Goal: Navigation & Orientation: Find specific page/section

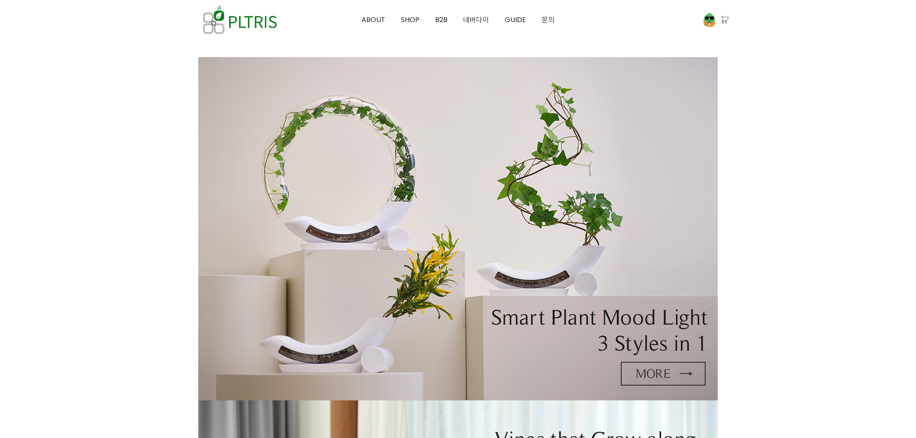
scroll to position [96, 0]
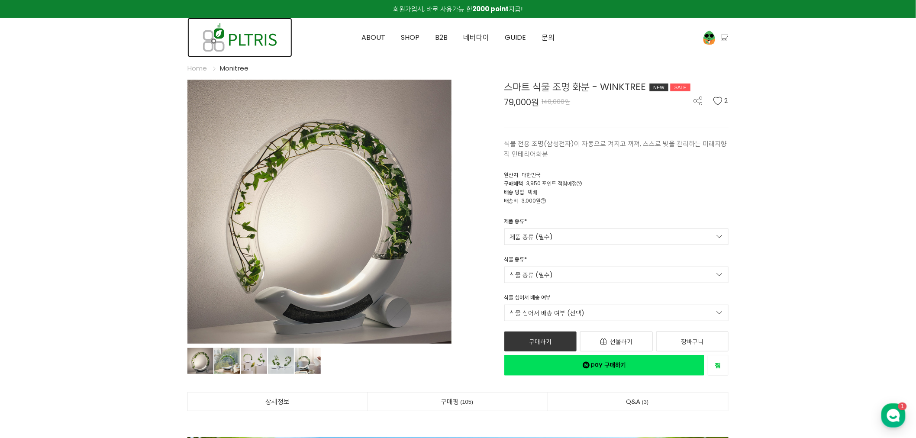
click at [248, 44] on img at bounding box center [239, 37] width 105 height 39
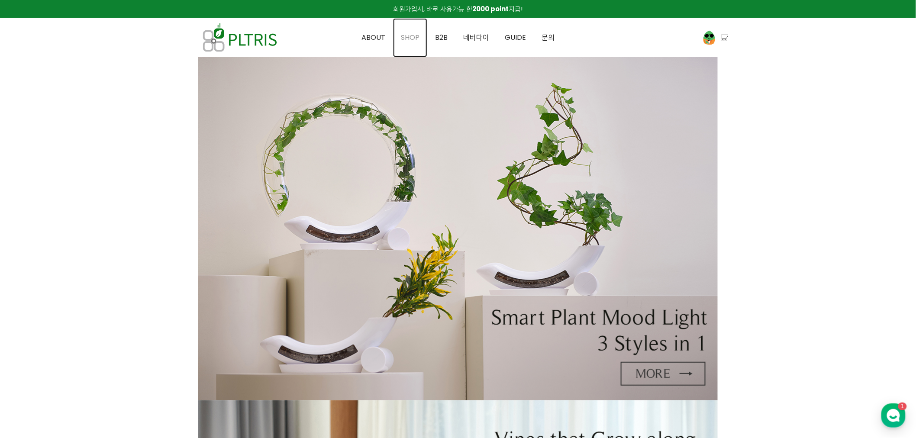
click at [412, 40] on span "SHOP" at bounding box center [410, 37] width 19 height 10
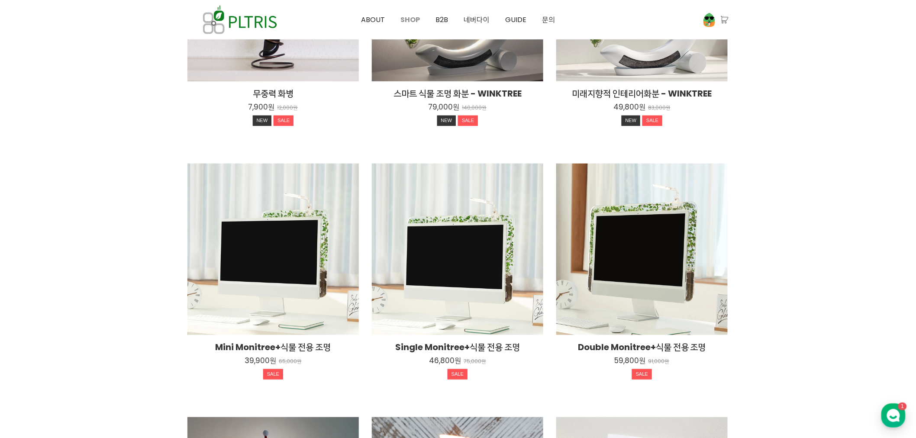
scroll to position [288, 0]
